Goal: Obtain resource: Obtain resource

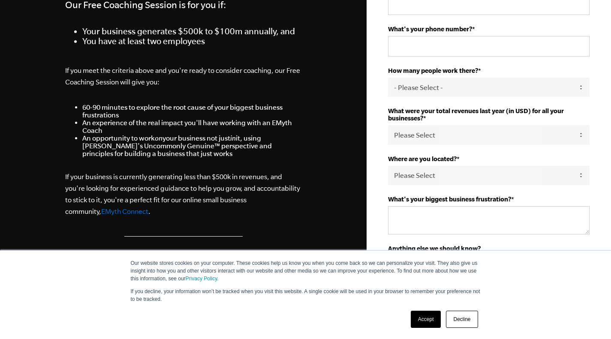
scroll to position [338, 0]
click at [434, 323] on link "Accept" at bounding box center [425, 319] width 30 height 17
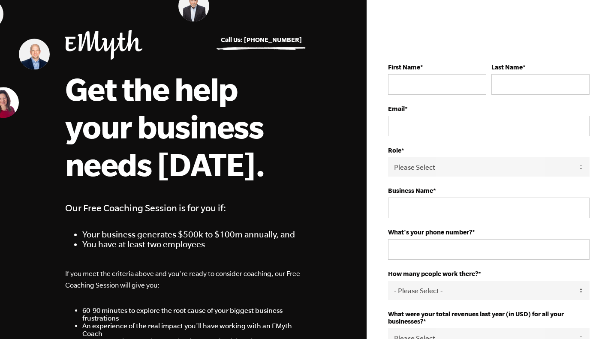
scroll to position [0, 0]
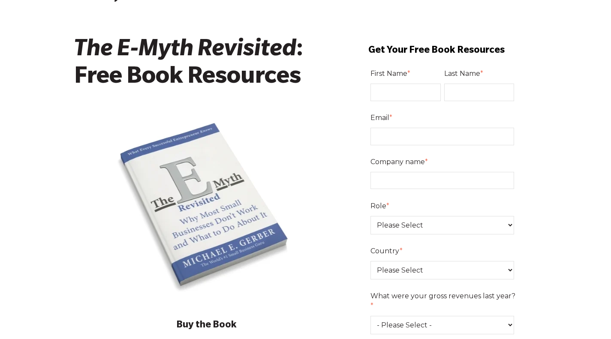
scroll to position [36, 0]
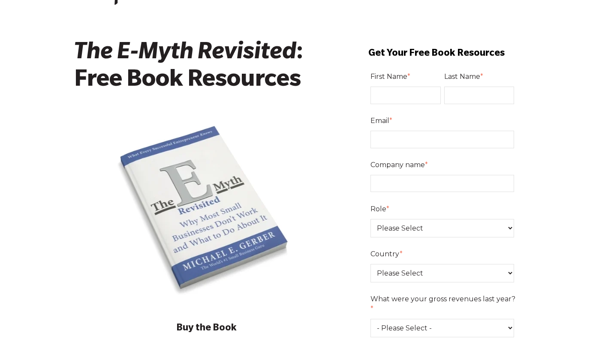
click at [404, 94] on input "First Name *" at bounding box center [405, 95] width 70 height 17
type input "Hunter"
type input "Estess"
type input "info@bethelightdecor.com"
type input "Be The Light Decor"
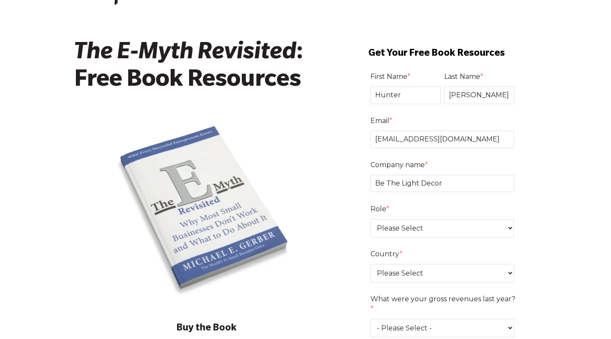
select select "United States"
type input "15049205321"
click at [459, 226] on select "Please Select Owner Partner / Co-Owner Executive Employee / Other" at bounding box center [442, 228] width 144 height 18
select select "Owner"
click at [370, 219] on select "Please Select Owner Partner / Co-Owner Executive Employee / Other" at bounding box center [442, 228] width 144 height 18
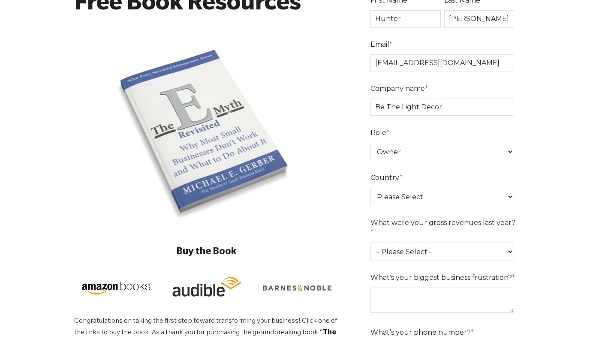
scroll to position [113, 0]
click at [461, 255] on fieldset "What were your gross revenues last year? * - Please Select - 0-75K 76-150K 151-…" at bounding box center [443, 242] width 147 height 55
click at [467, 242] on select "- Please Select - 0-75K 76-150K 151-275K 276-500K 501-750K 751-1M 1-2.5M 2.5-5M…" at bounding box center [442, 251] width 144 height 18
select select "500-750K"
click at [370, 242] on select "- Please Select - 0-75K 76-150K 151-275K 276-500K 501-750K 751-1M 1-2.5M 2.5-5M…" at bounding box center [442, 251] width 144 height 18
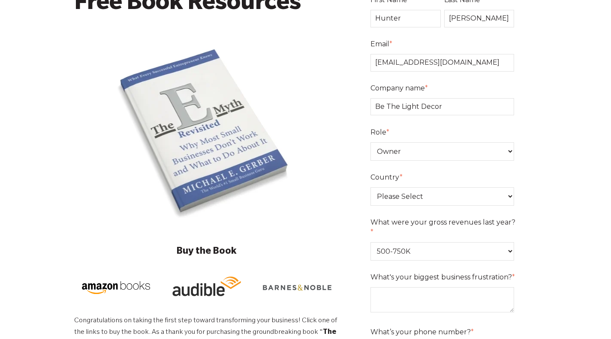
click at [440, 287] on textarea "What's your biggest business frustration? *" at bounding box center [442, 299] width 144 height 25
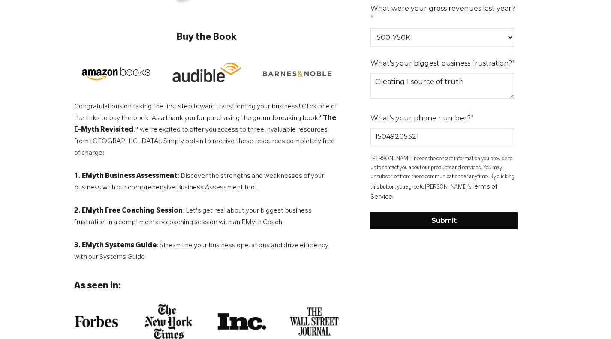
scroll to position [327, 0]
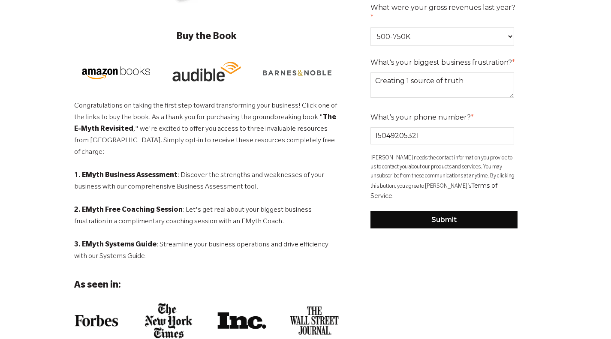
type textarea "Creating 1 source of truth"
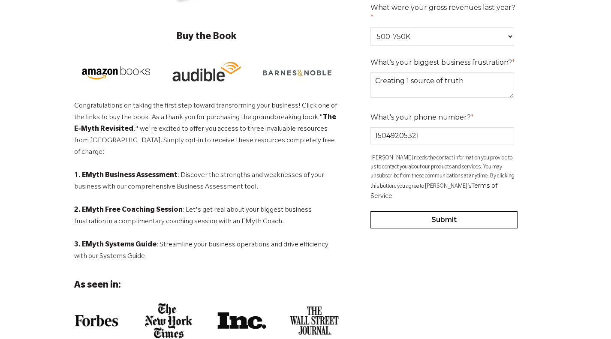
click at [438, 211] on input "Submit" at bounding box center [443, 219] width 147 height 17
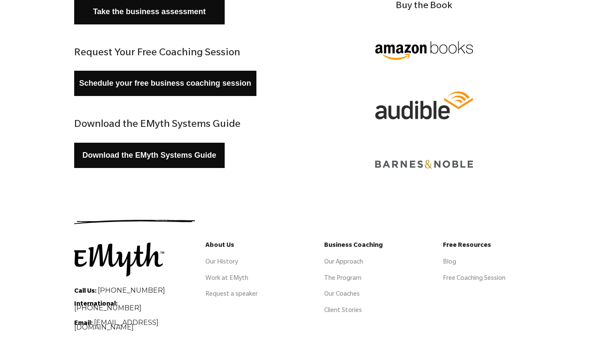
scroll to position [164, 0]
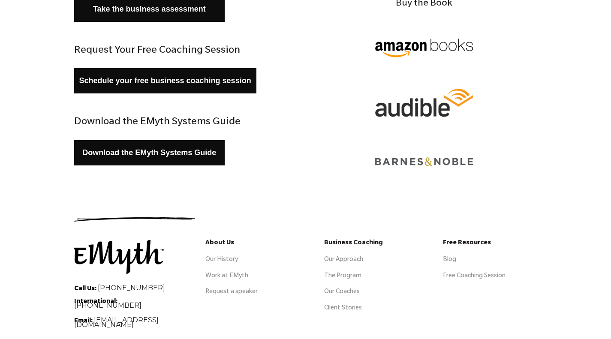
click at [203, 147] on link "Download the EMyth Systems Guide" at bounding box center [149, 152] width 151 height 25
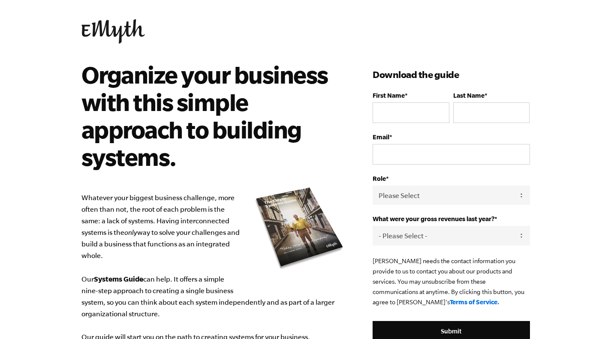
scroll to position [4, 0]
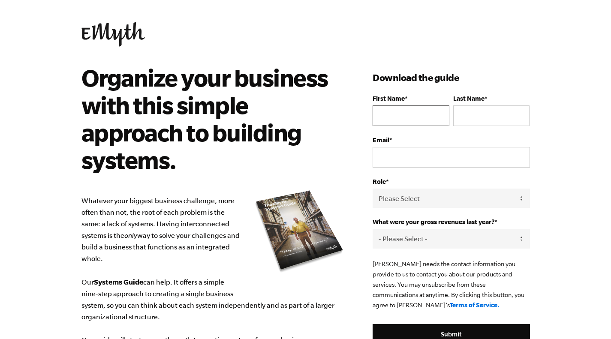
click at [389, 115] on input "First Name *" at bounding box center [410, 115] width 76 height 21
type input "Hunter"
type input "Estess"
type input "info@bethelightdecor.com"
click at [449, 198] on select "Please Select Owner Partner / Co-Owner Executive Employee / Other" at bounding box center [450, 198] width 157 height 19
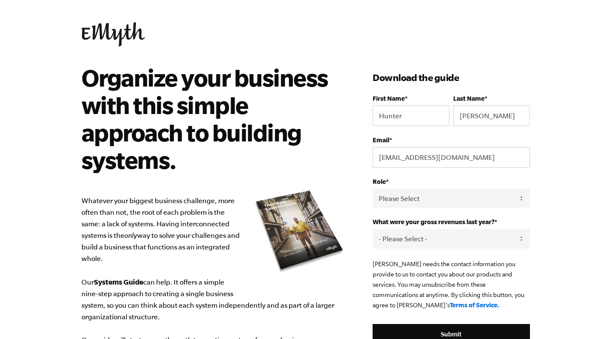
select select "Partner / Co-Owner"
click at [372, 198] on select "Please Select Owner Partner / Co-Owner Executive Employee / Other" at bounding box center [450, 198] width 157 height 19
click at [440, 244] on div "What were your gross revenues last year? * - Please Select - 0-75K 76-150K 151-…" at bounding box center [450, 233] width 157 height 30
click at [442, 248] on select "- Please Select - 0-75K 76-150K 151-275K 276-500K 501-750K 751-1M 1-2.5M 2.5-5M…" at bounding box center [450, 238] width 157 height 19
select select "1-2.5M"
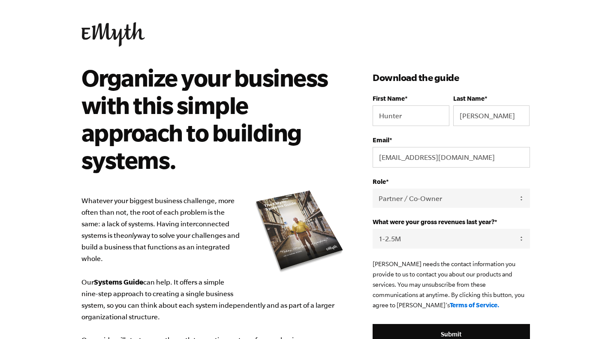
click at [372, 245] on select "- Please Select - 0-75K 76-150K 151-275K 276-500K 501-750K 751-1M 1-2.5M 2.5-5M…" at bounding box center [450, 238] width 157 height 19
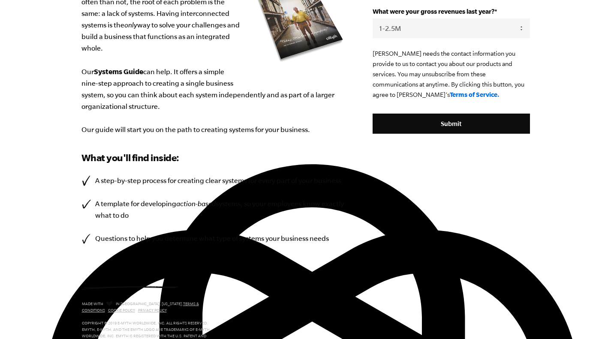
scroll to position [215, 0]
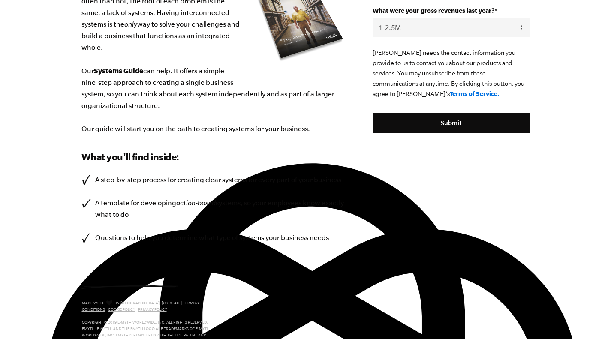
click at [459, 133] on input "Submit" at bounding box center [450, 123] width 157 height 21
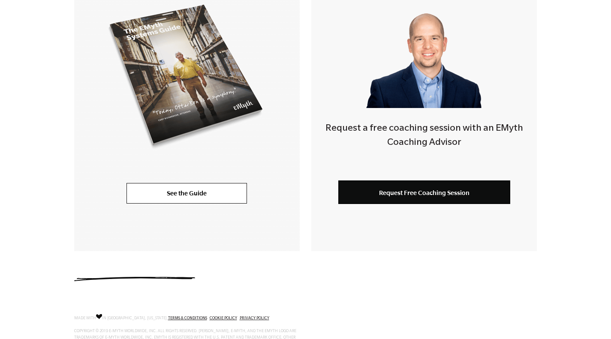
click at [235, 203] on div "See the Guide" at bounding box center [186, 90] width 225 height 321
click at [232, 200] on link "See the Guide" at bounding box center [186, 193] width 120 height 21
